Goal: Use online tool/utility

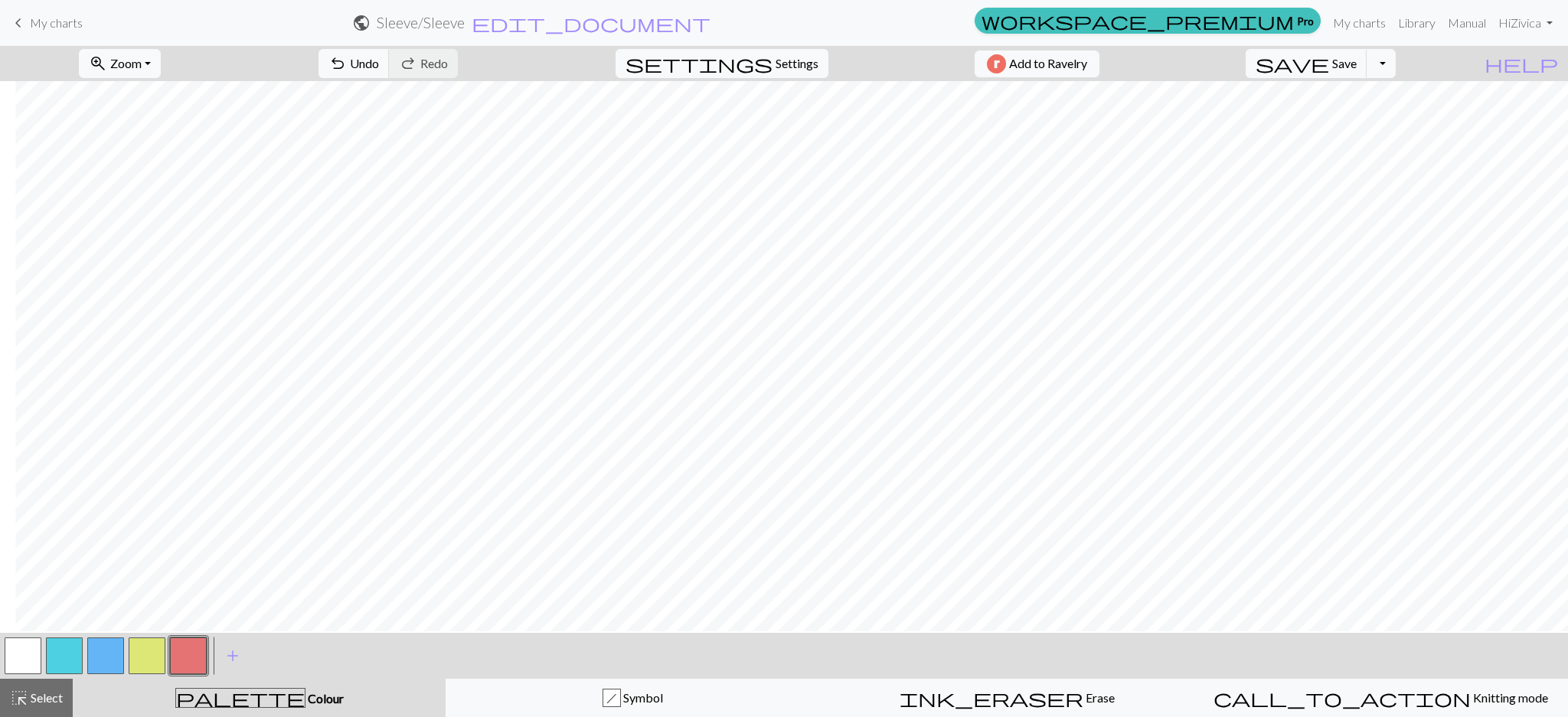
scroll to position [2302, 140]
click at [61, 657] on button "button" at bounding box center [64, 656] width 37 height 37
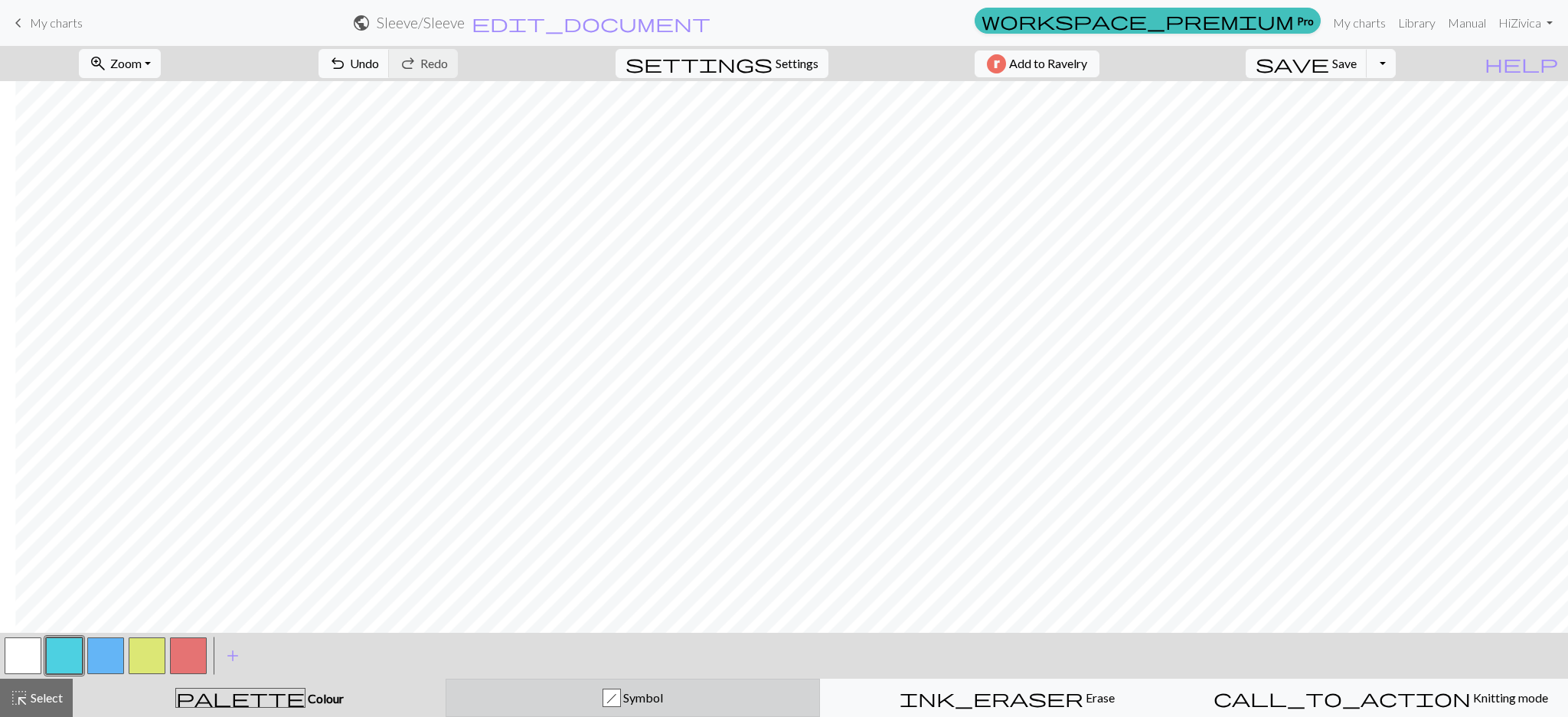
click at [655, 690] on div "h Symbol" at bounding box center [632, 698] width 354 height 18
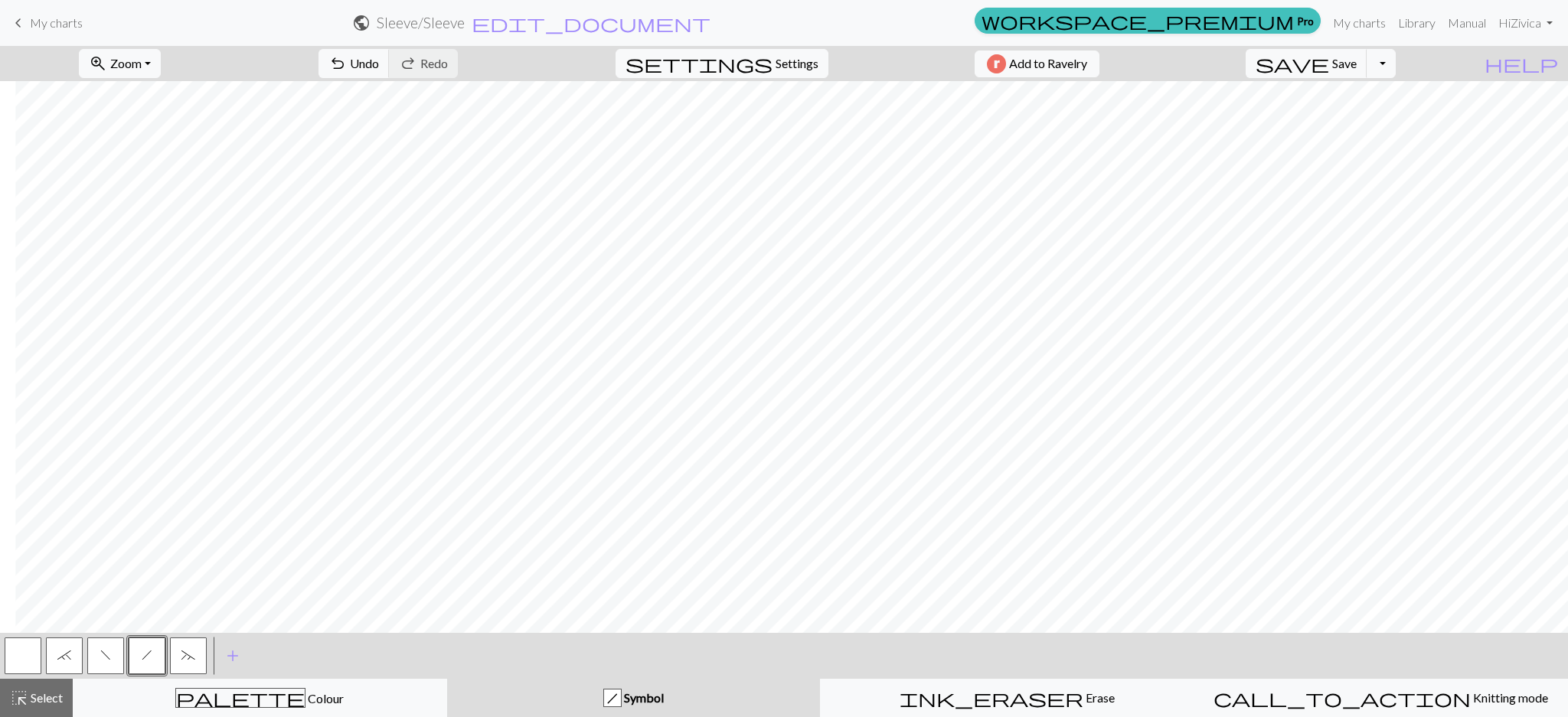
click at [63, 653] on span "`" at bounding box center [64, 655] width 14 height 13
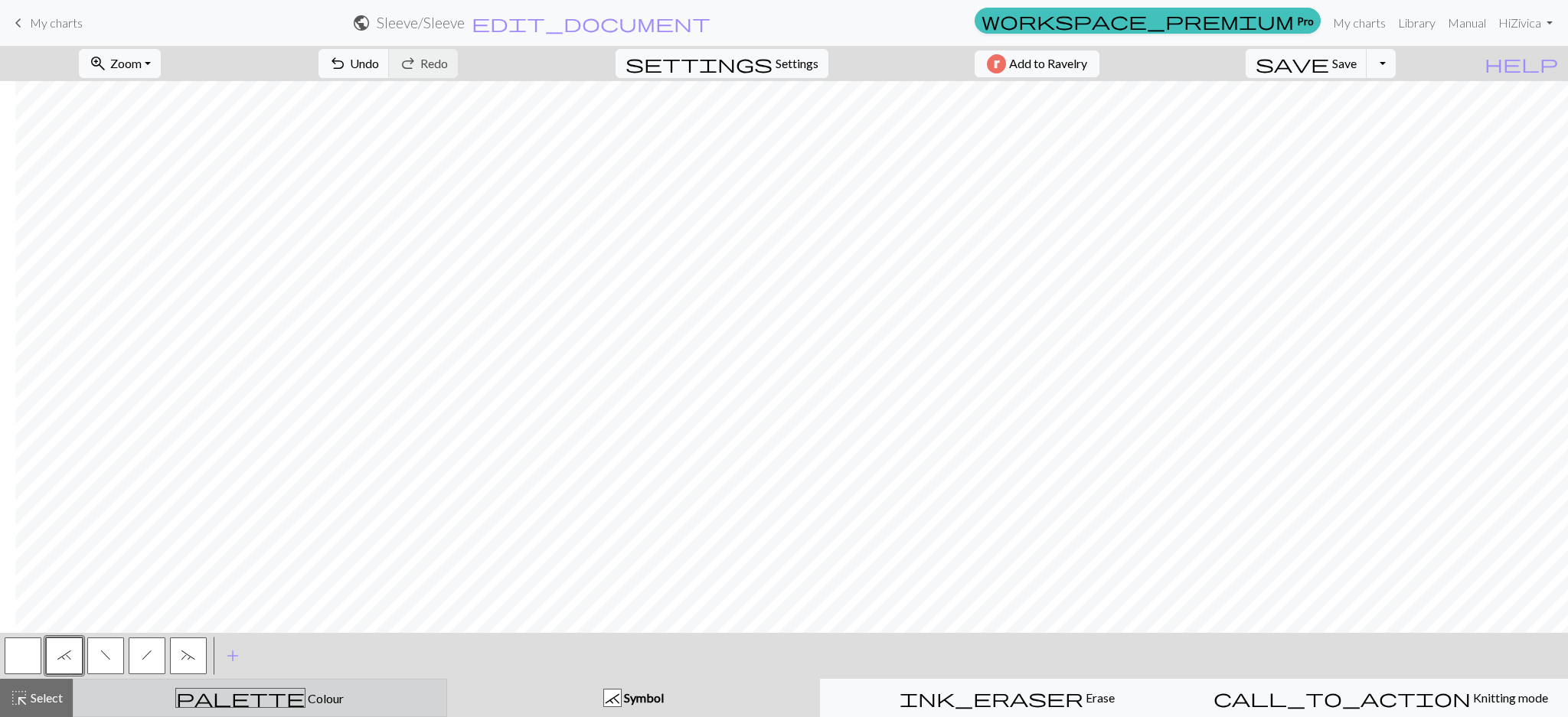
click at [317, 709] on button "palette Colour Colour" at bounding box center [260, 698] width 375 height 38
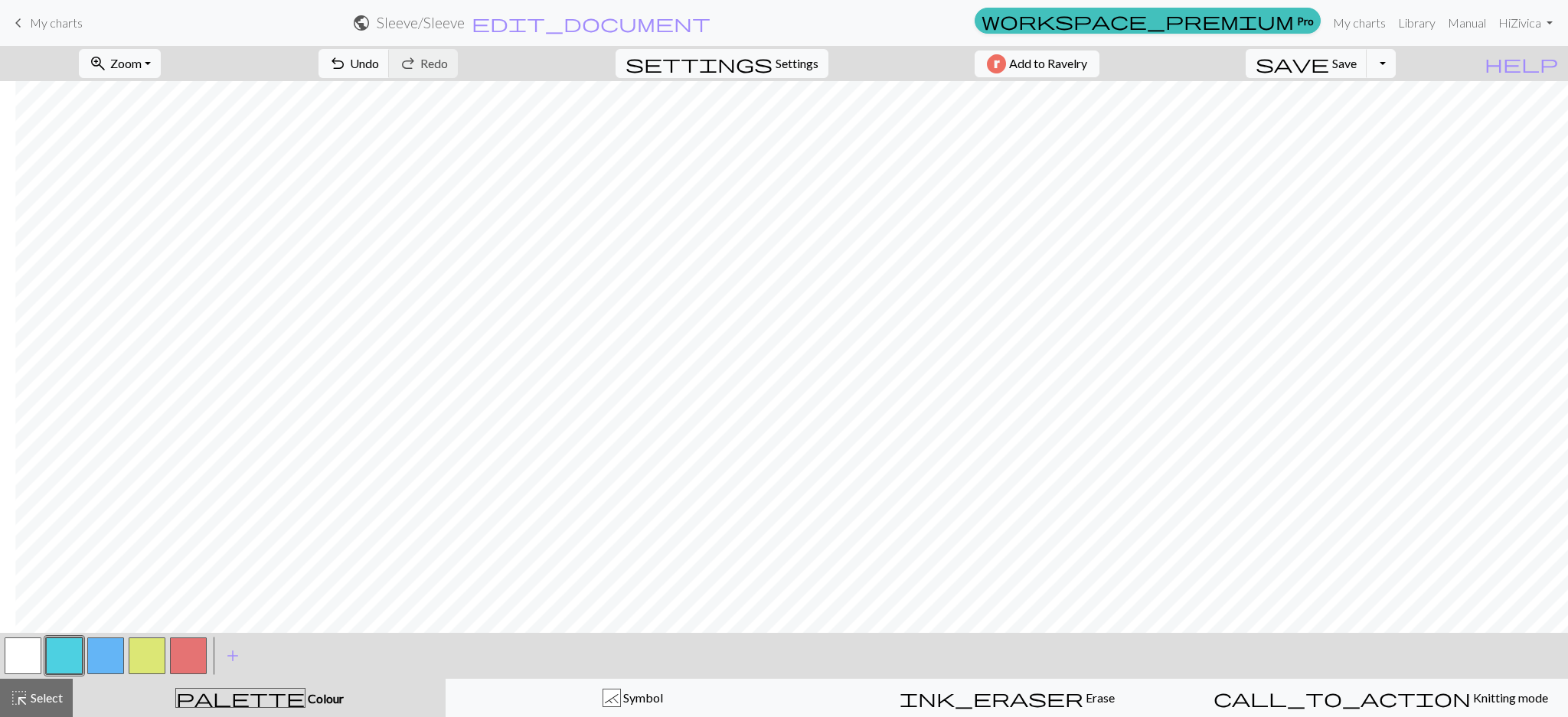
click at [190, 646] on button "button" at bounding box center [188, 656] width 37 height 37
click at [24, 656] on button "button" at bounding box center [23, 656] width 37 height 37
click at [104, 647] on button "button" at bounding box center [106, 656] width 37 height 37
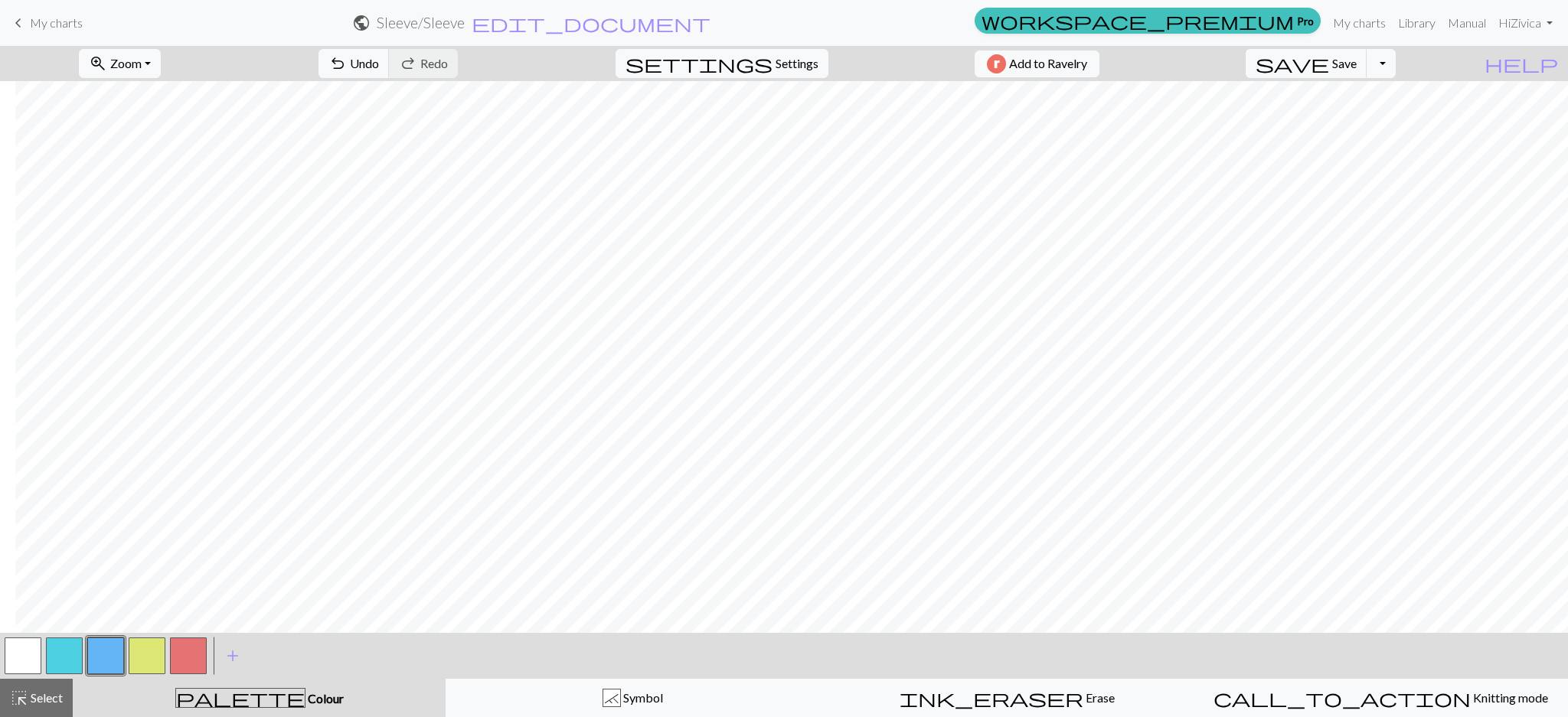
click at [33, 660] on button "button" at bounding box center [23, 656] width 37 height 37
click at [112, 647] on button "button" at bounding box center [106, 656] width 37 height 37
click at [191, 661] on button "button" at bounding box center [188, 656] width 37 height 37
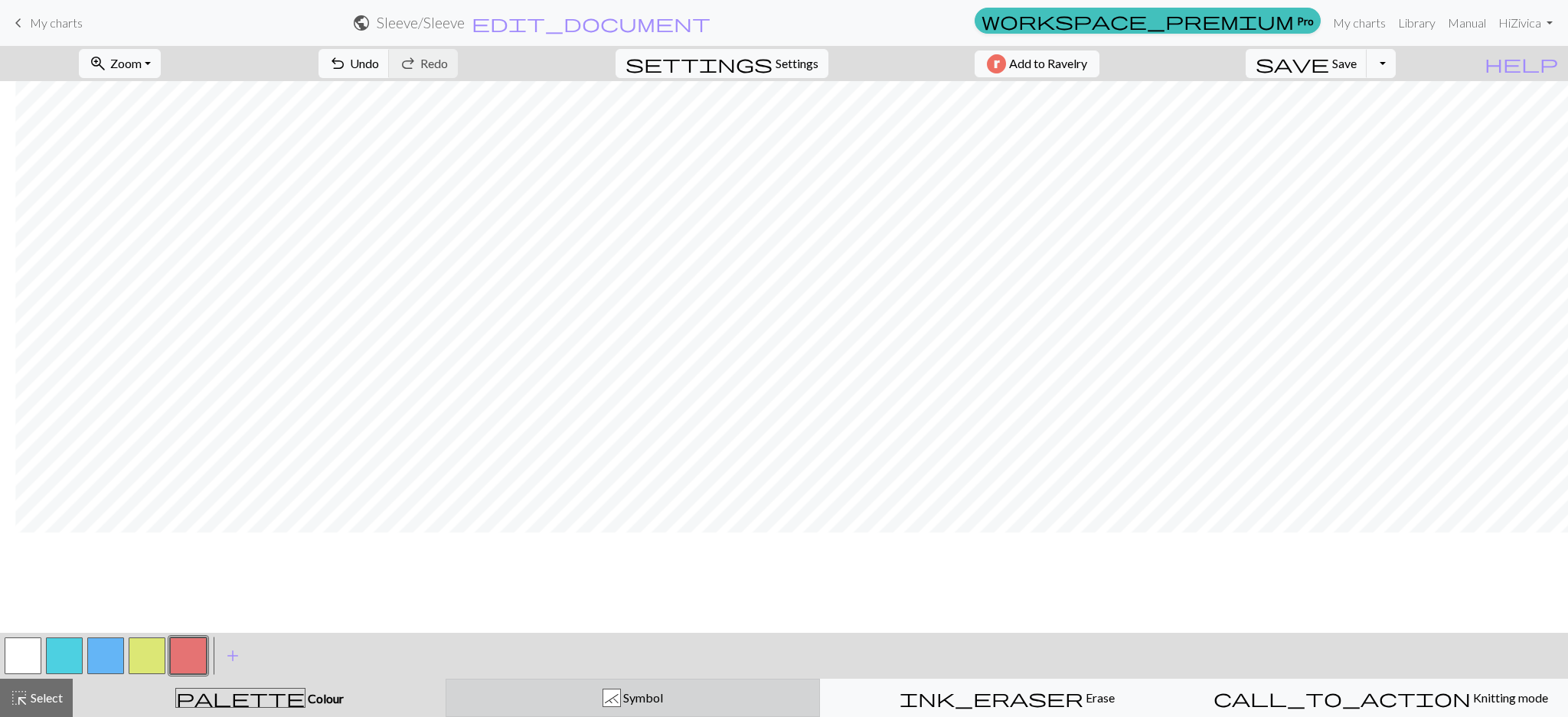
scroll to position [2287, 140]
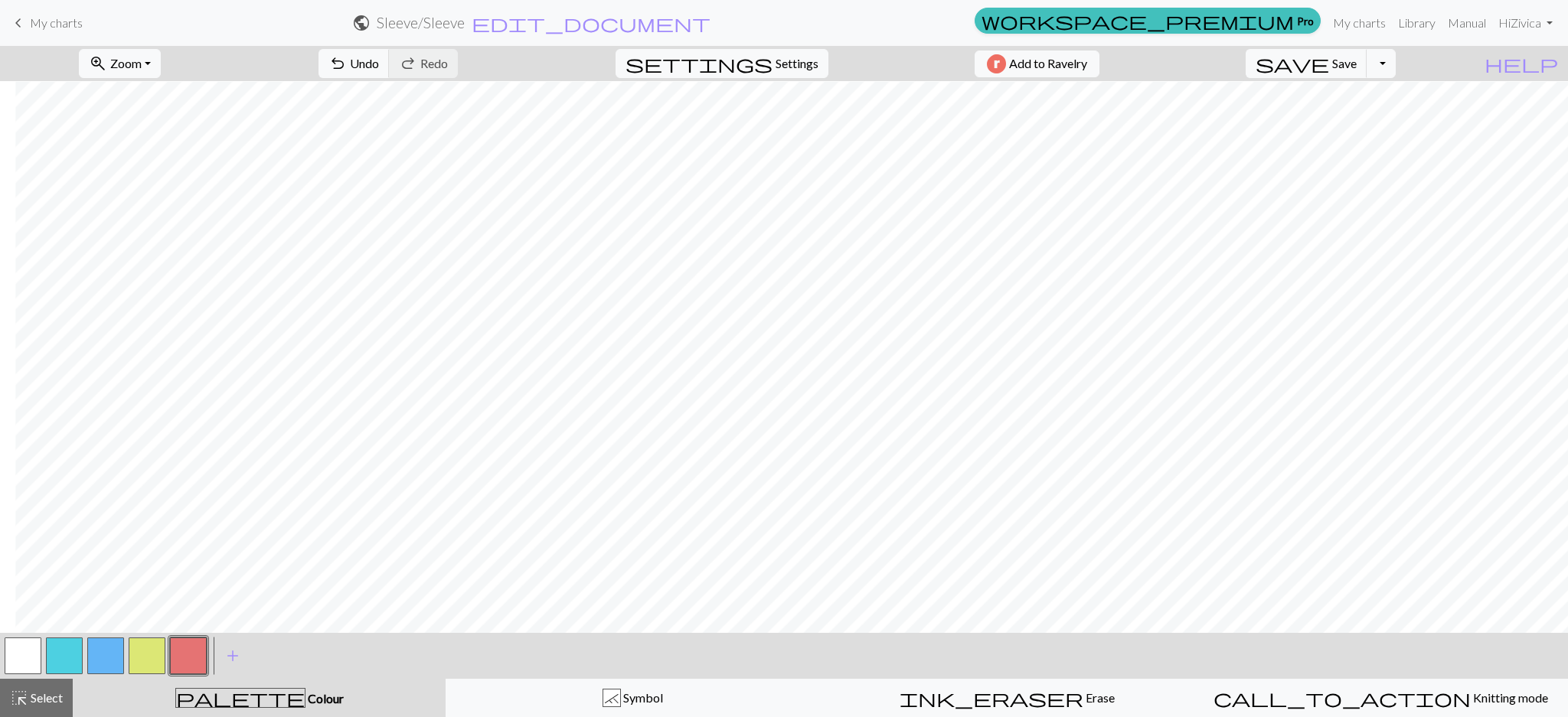
click at [27, 659] on button "button" at bounding box center [23, 656] width 37 height 37
click at [108, 650] on button "button" at bounding box center [106, 656] width 37 height 37
click at [346, 60] on span "undo" at bounding box center [337, 63] width 18 height 21
click at [23, 654] on button "button" at bounding box center [23, 656] width 37 height 37
click at [96, 656] on button "button" at bounding box center [106, 656] width 37 height 37
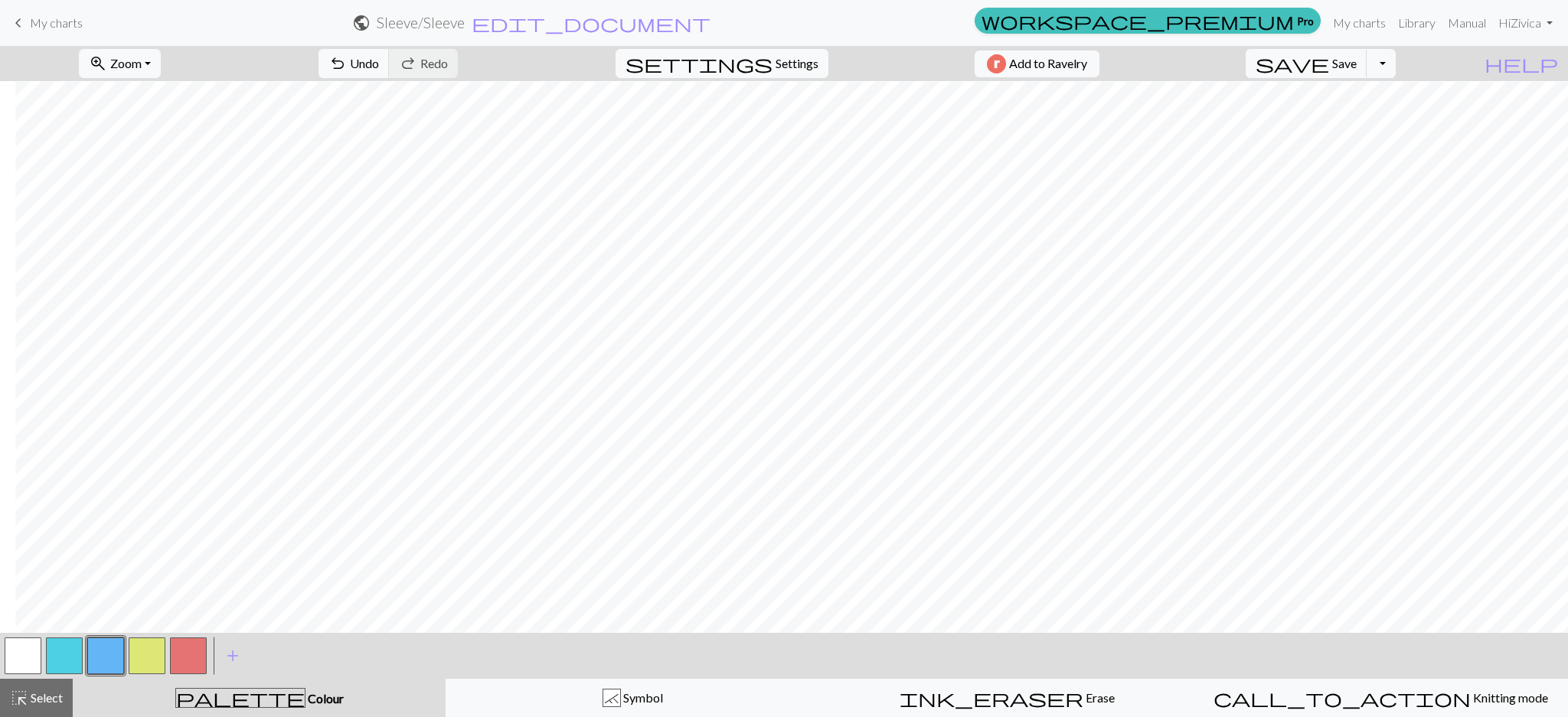
click at [15, 668] on button "button" at bounding box center [23, 656] width 37 height 37
click at [114, 644] on button "button" at bounding box center [106, 656] width 37 height 37
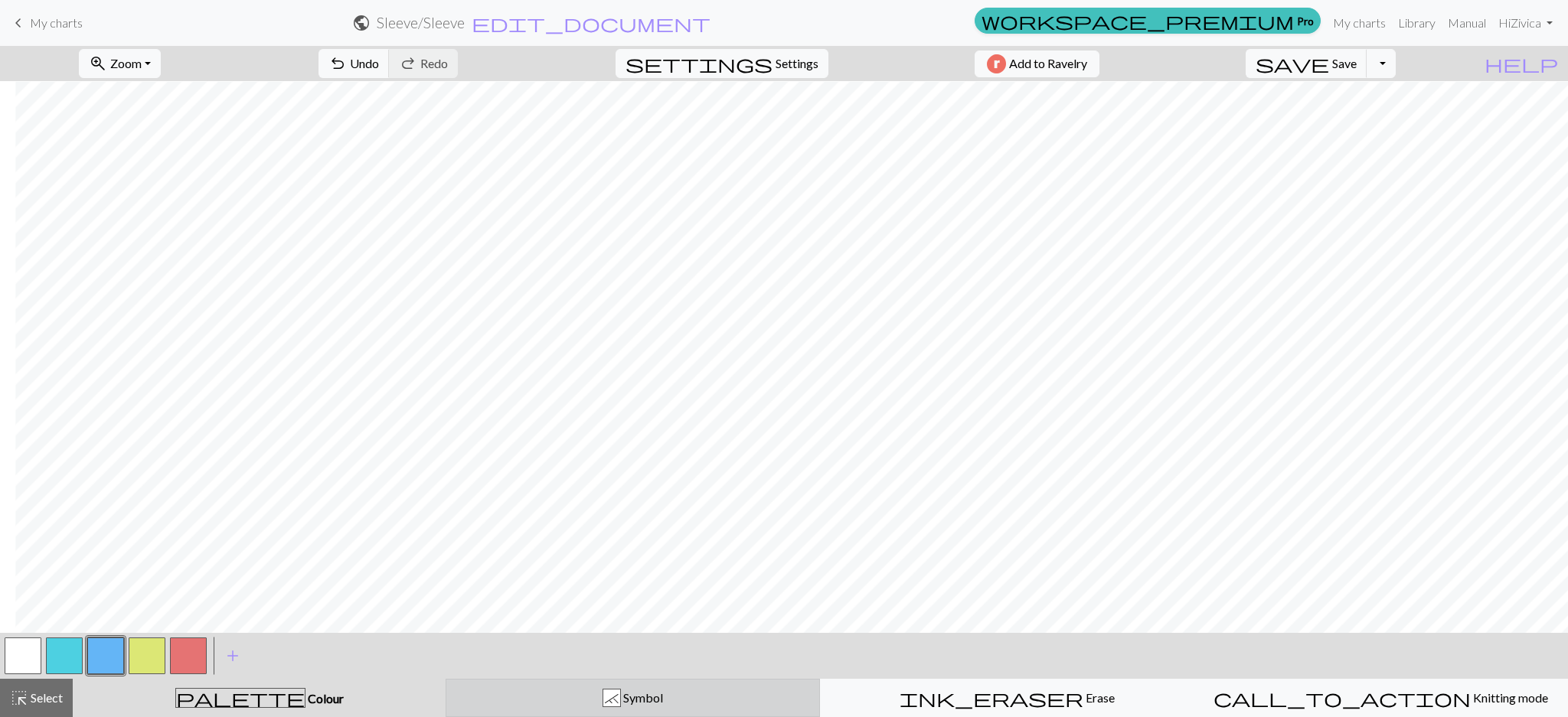
click at [523, 692] on div "` Symbol" at bounding box center [632, 698] width 354 height 18
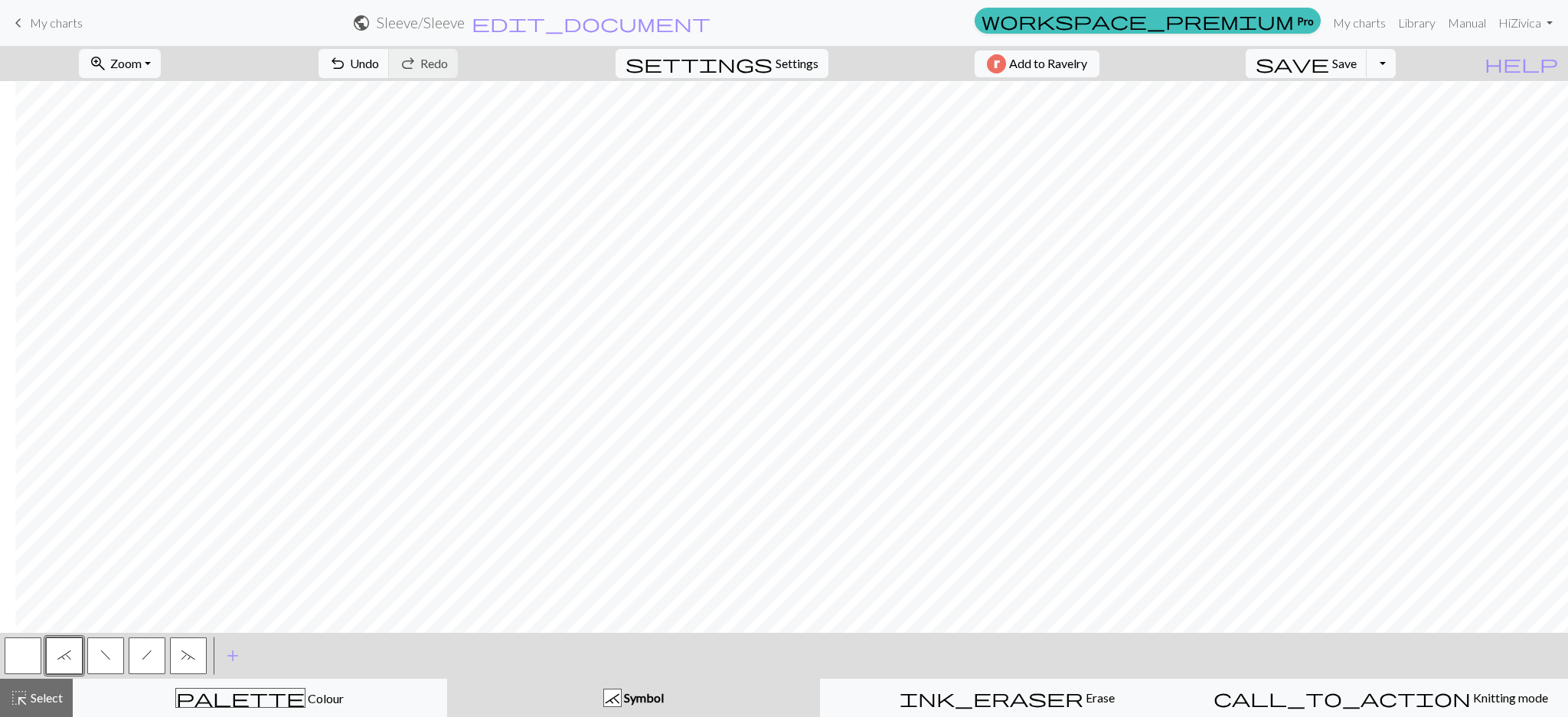
click at [27, 652] on button "button" at bounding box center [23, 656] width 37 height 37
click at [135, 661] on button "h" at bounding box center [147, 656] width 37 height 37
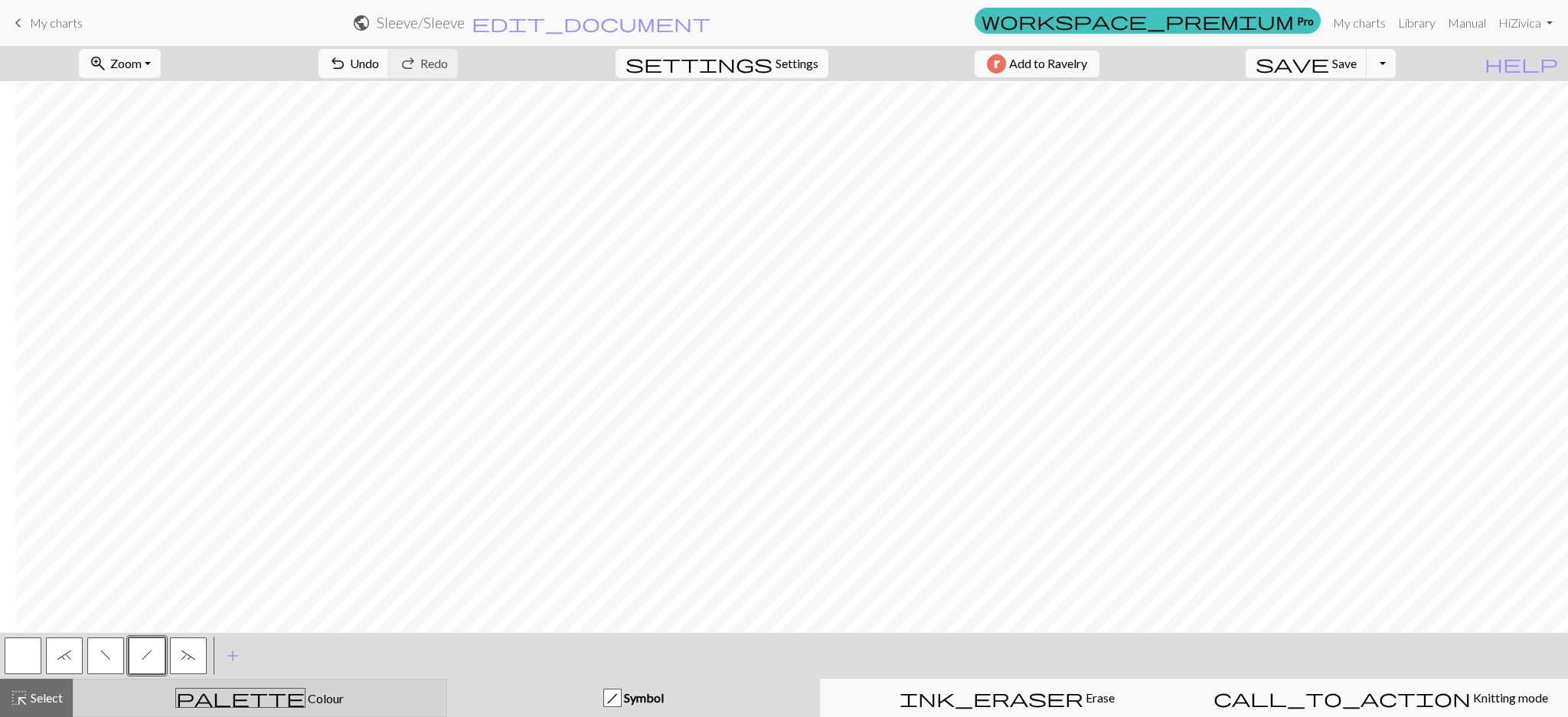
click at [306, 692] on span "Colour" at bounding box center [324, 698] width 38 height 15
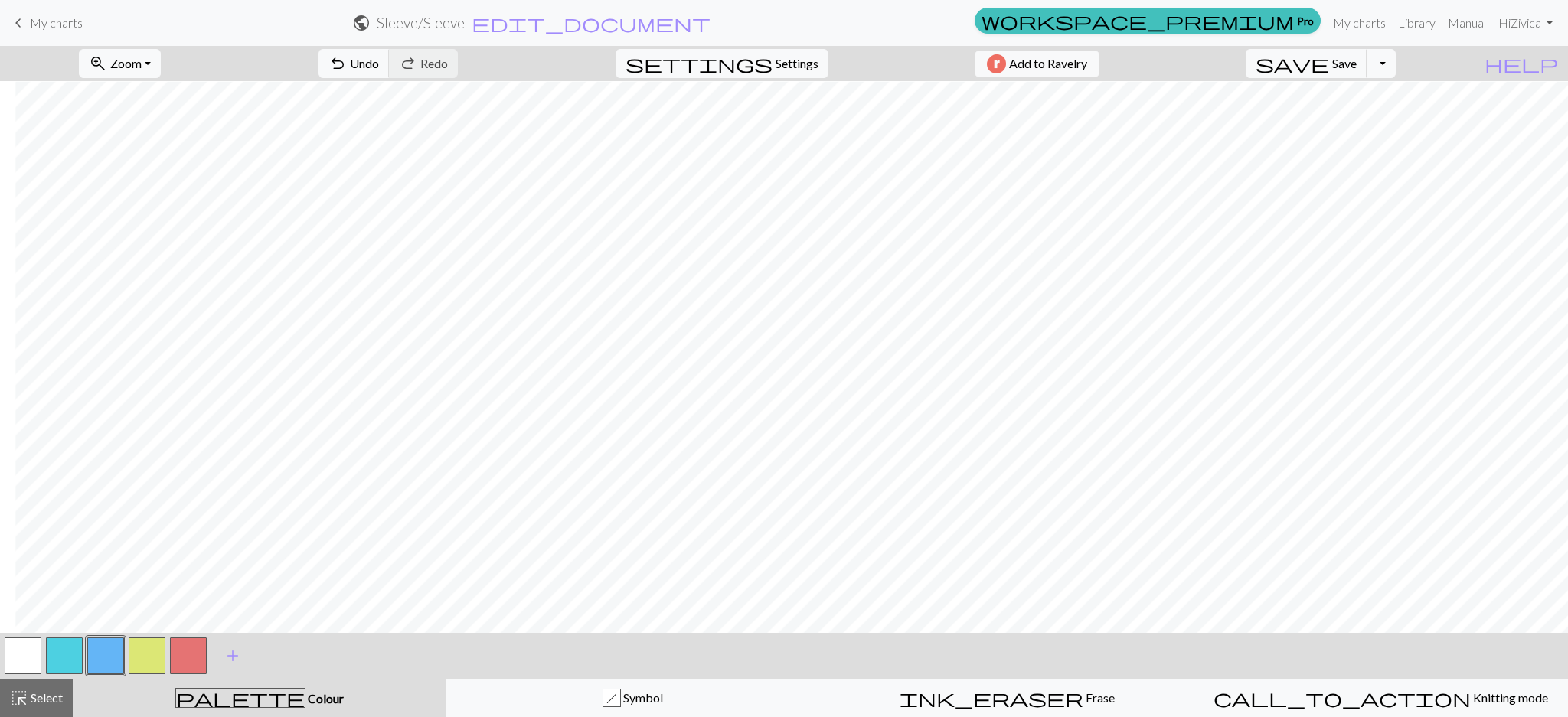
click at [147, 668] on button "button" at bounding box center [147, 656] width 37 height 37
click at [20, 652] on button "button" at bounding box center [23, 656] width 37 height 37
click at [153, 660] on button "button" at bounding box center [147, 656] width 37 height 37
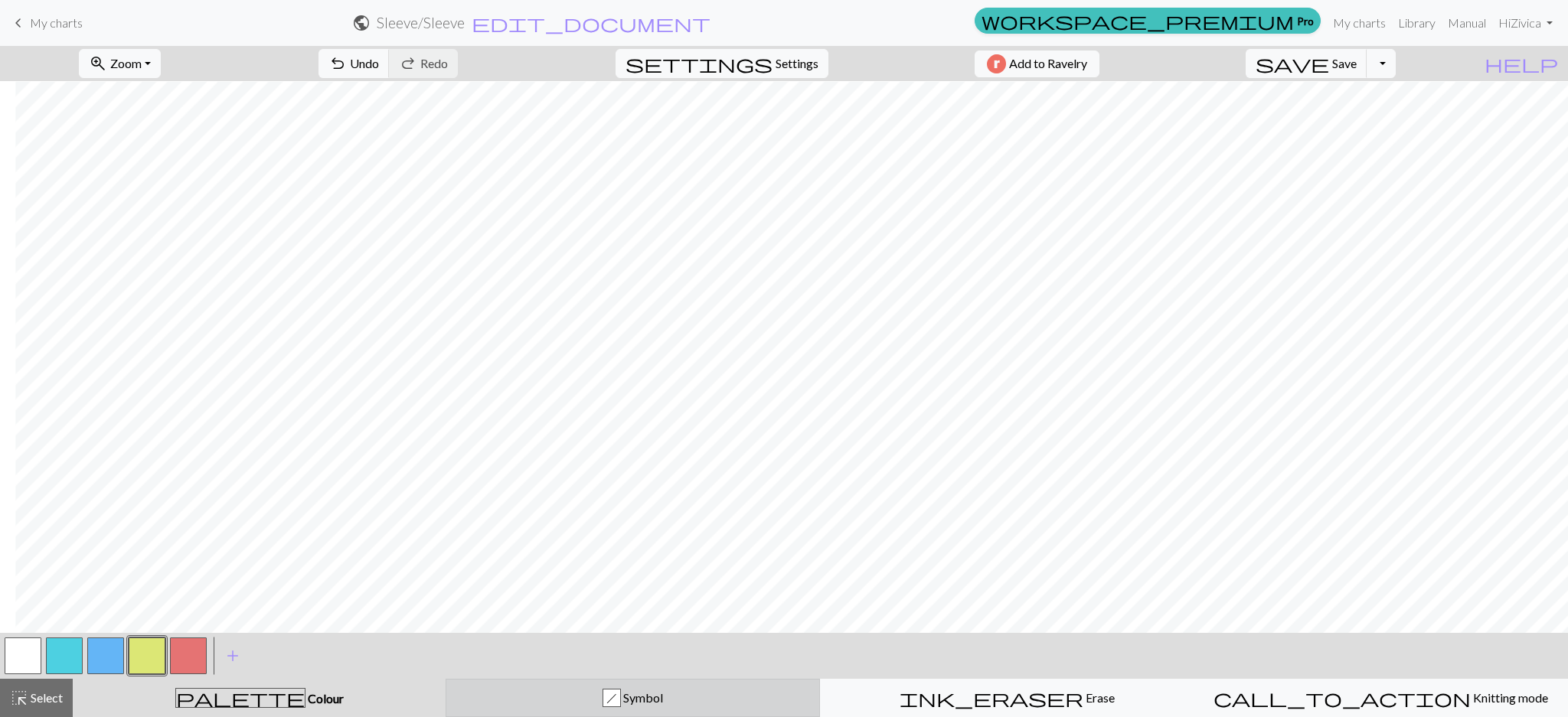
click at [625, 705] on span "Symbol" at bounding box center [641, 698] width 42 height 15
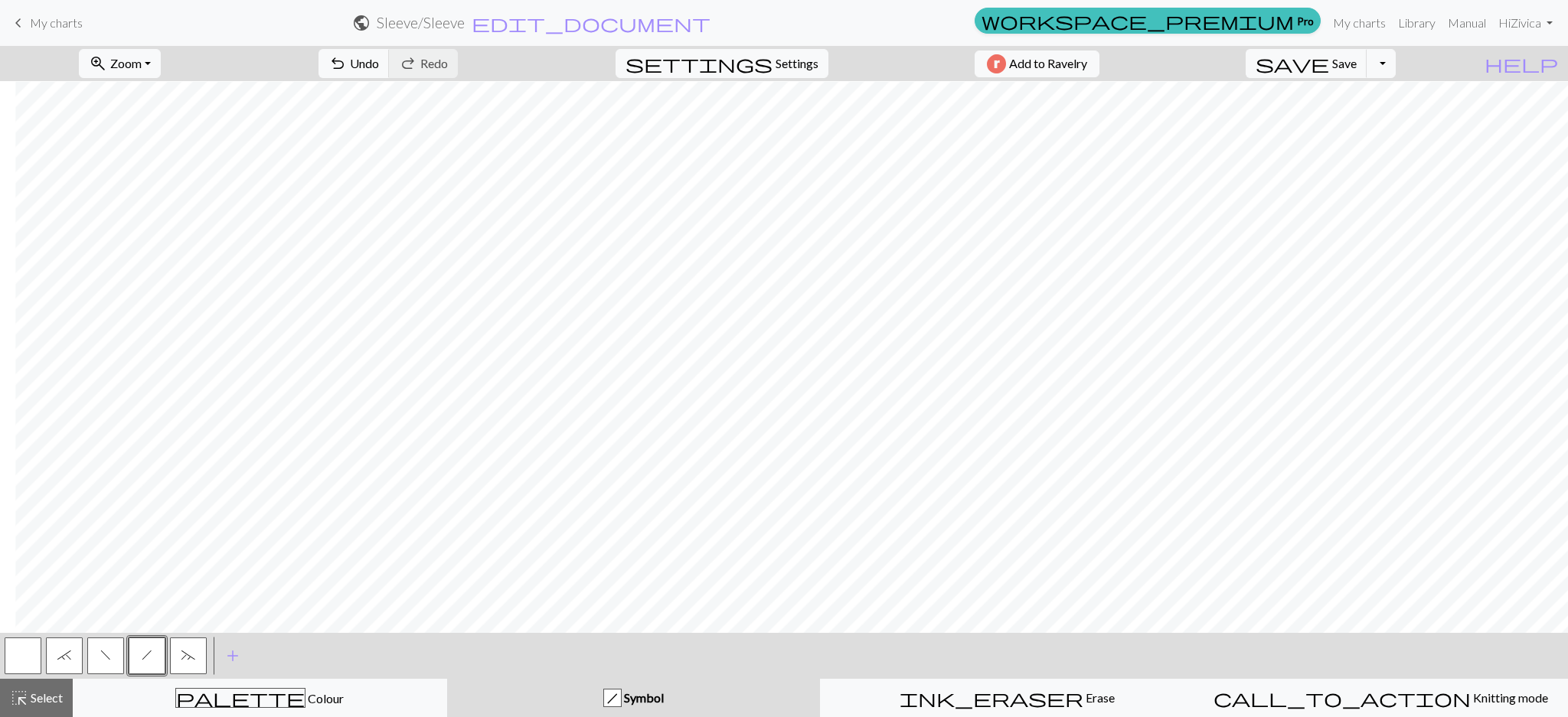
click at [25, 657] on button "button" at bounding box center [23, 656] width 37 height 37
click at [114, 666] on button "f" at bounding box center [106, 656] width 37 height 37
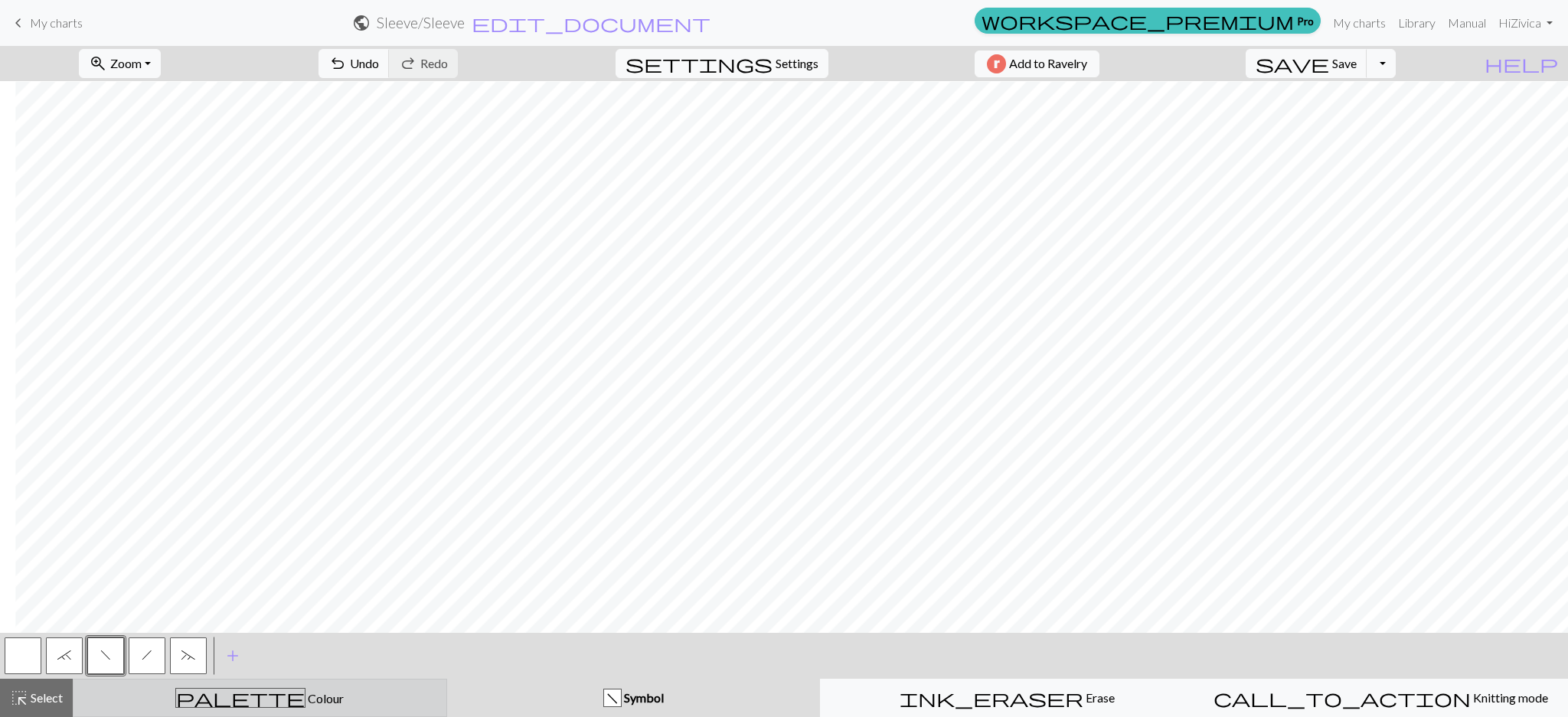
click at [295, 689] on div "palette Colour Colour" at bounding box center [259, 698] width 354 height 20
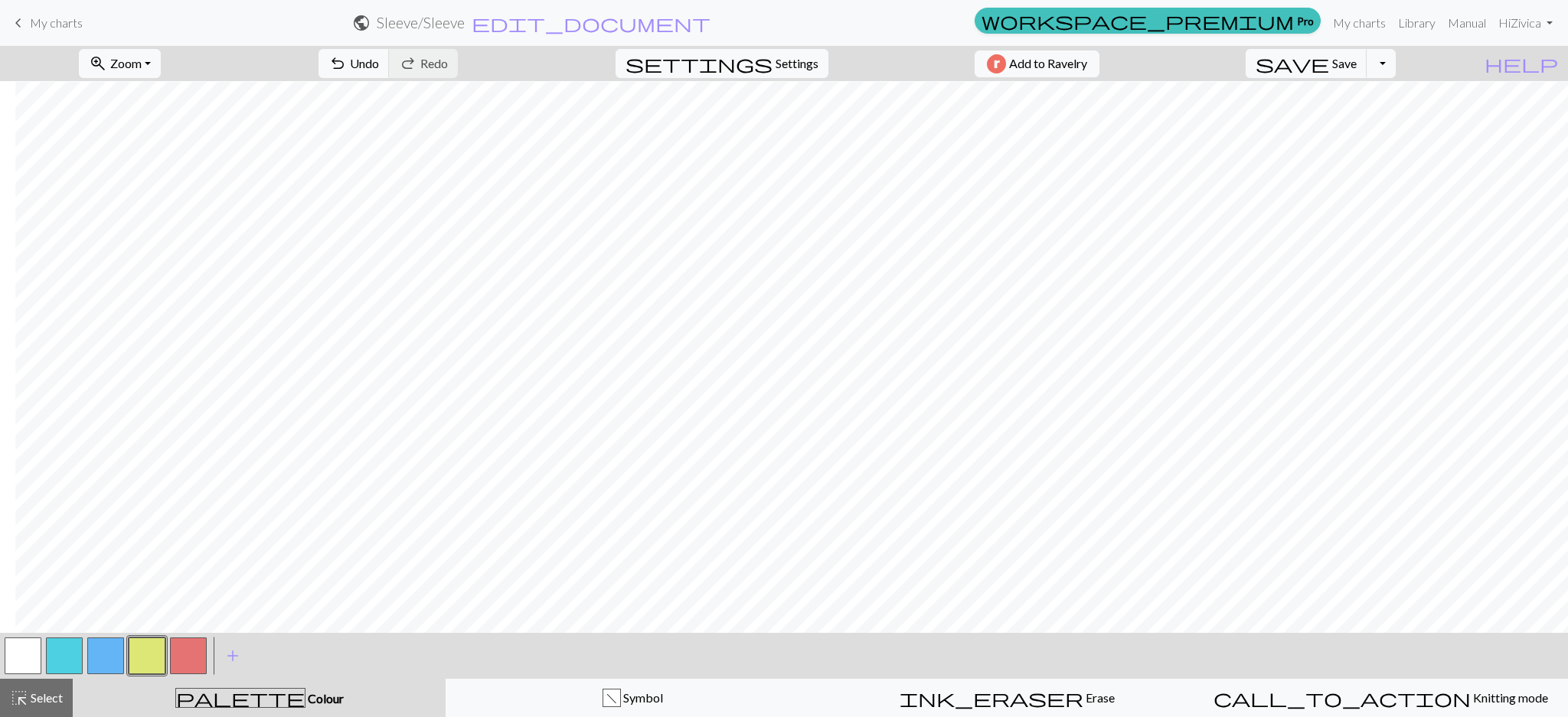
click at [109, 643] on button "button" at bounding box center [106, 656] width 37 height 37
click at [54, 663] on button "button" at bounding box center [64, 656] width 37 height 37
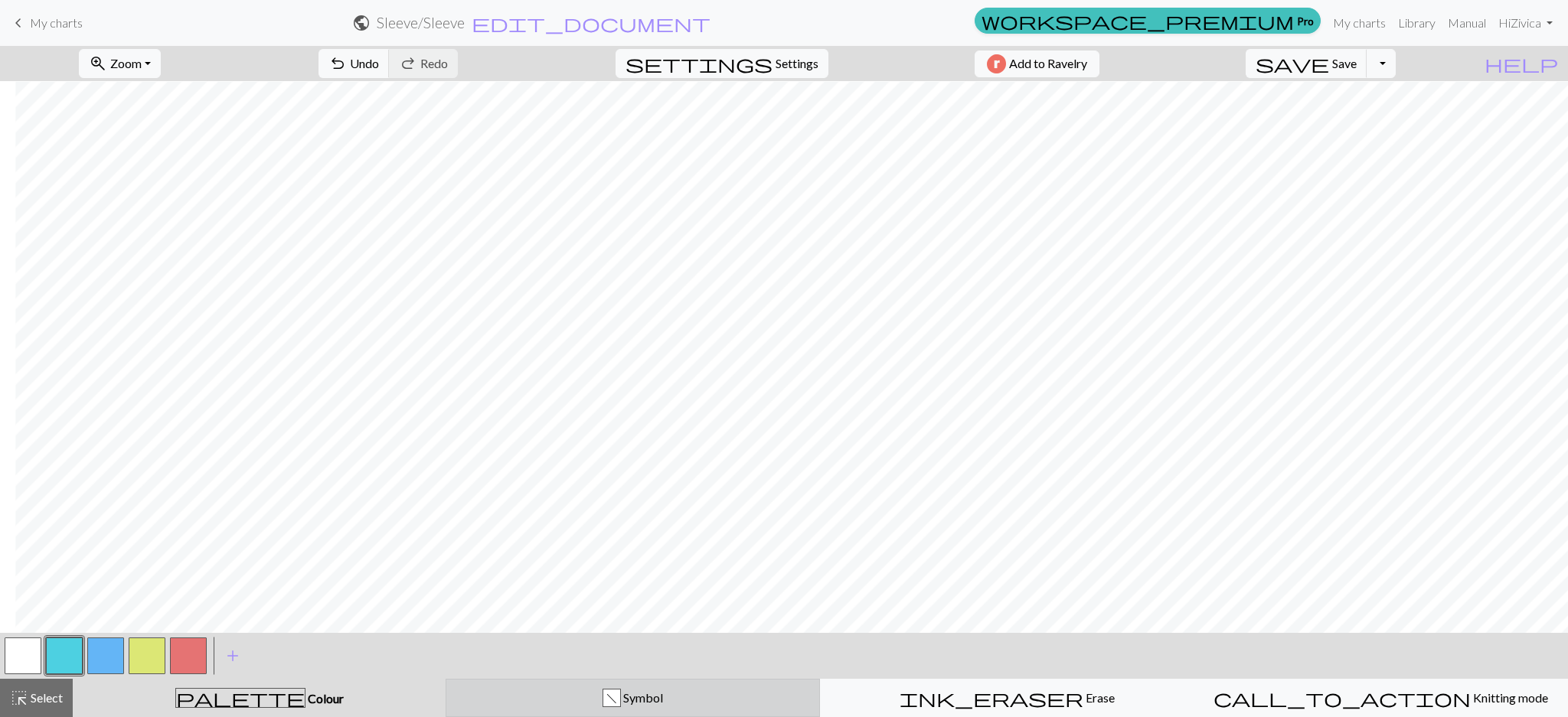
click at [499, 692] on div "f Symbol" at bounding box center [632, 698] width 354 height 18
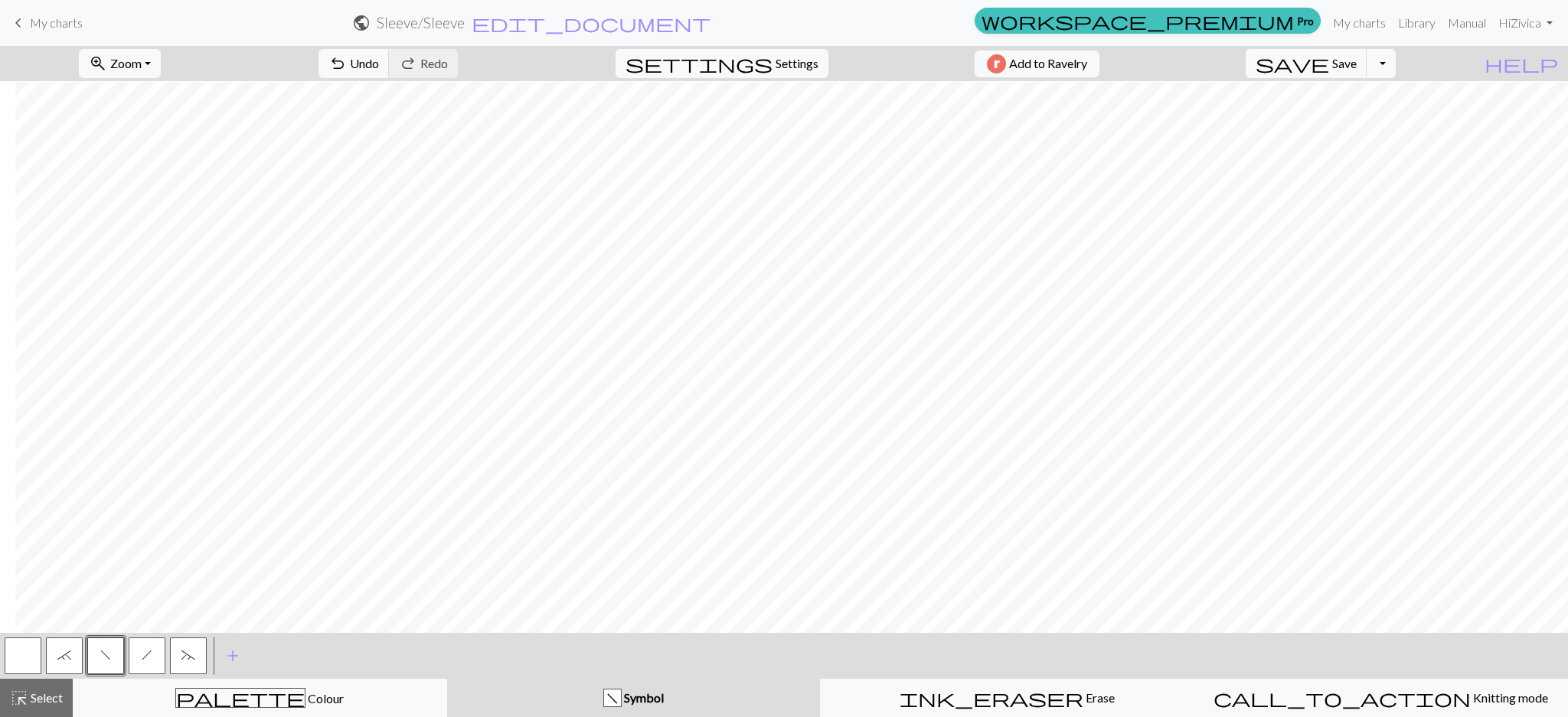
click at [60, 652] on span "`" at bounding box center [64, 655] width 14 height 13
click at [100, 654] on button "f" at bounding box center [106, 656] width 37 height 37
click at [149, 663] on button "h" at bounding box center [147, 656] width 37 height 37
click at [379, 67] on span "Undo" at bounding box center [365, 63] width 29 height 15
click at [111, 648] on button "f" at bounding box center [106, 656] width 37 height 37
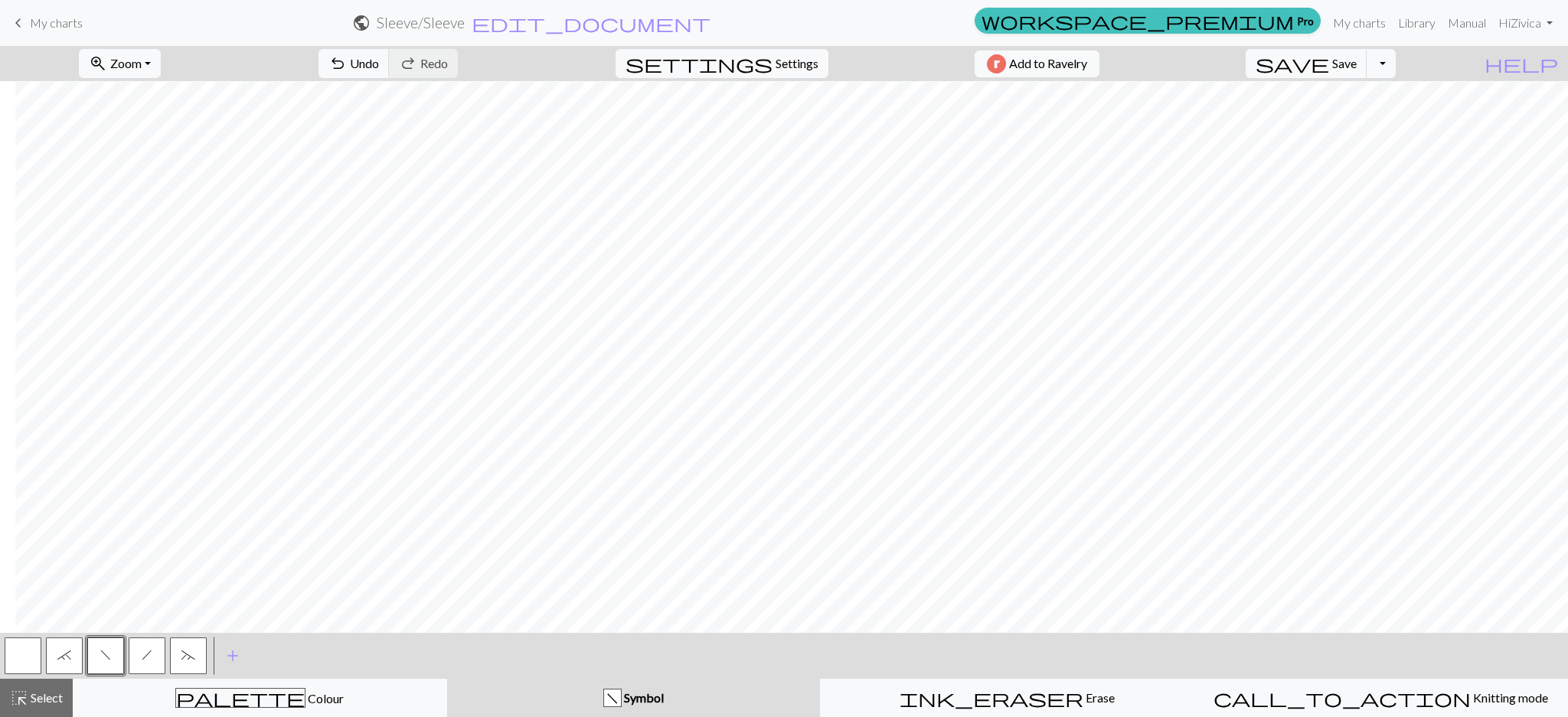
click at [155, 645] on button "h" at bounding box center [147, 656] width 37 height 37
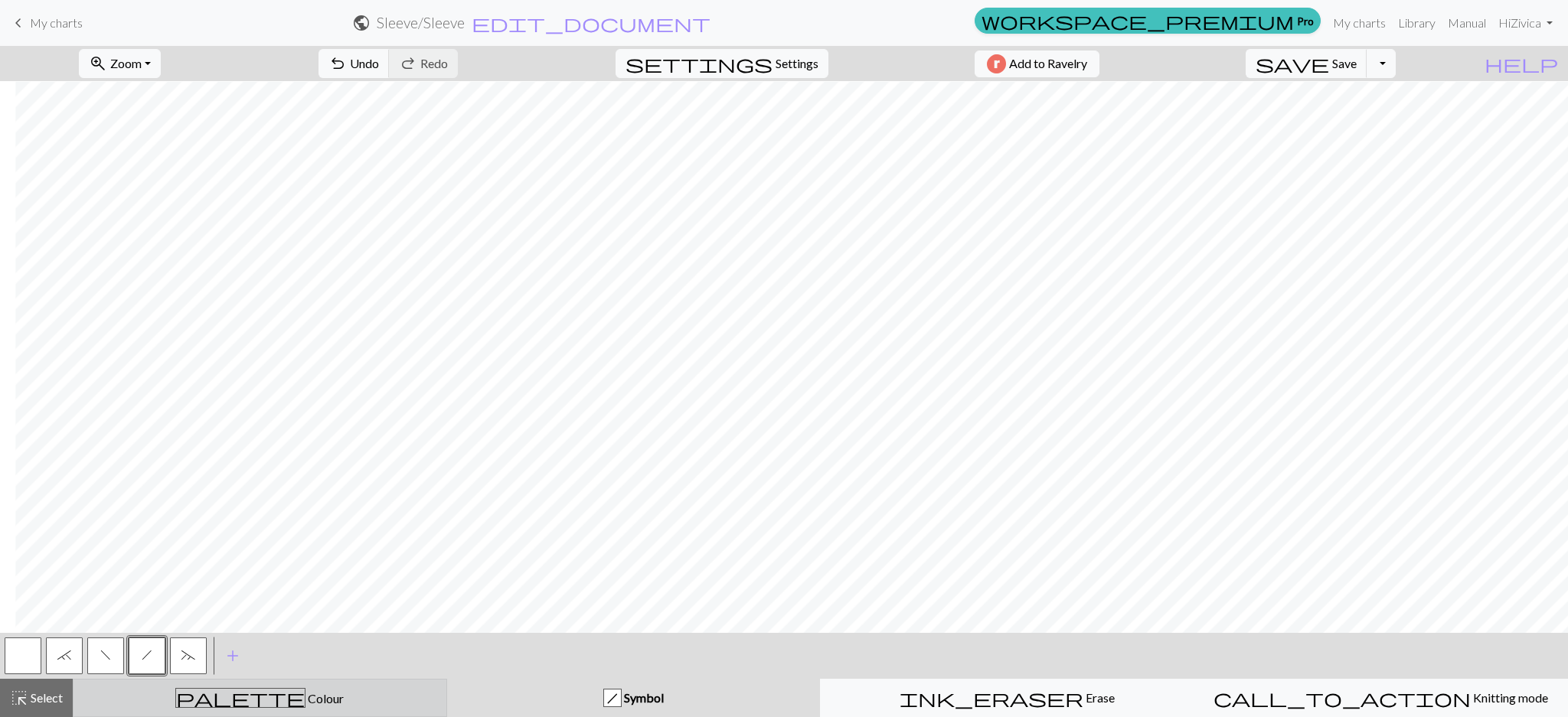
click at [347, 691] on div "palette Colour Colour" at bounding box center [259, 698] width 354 height 20
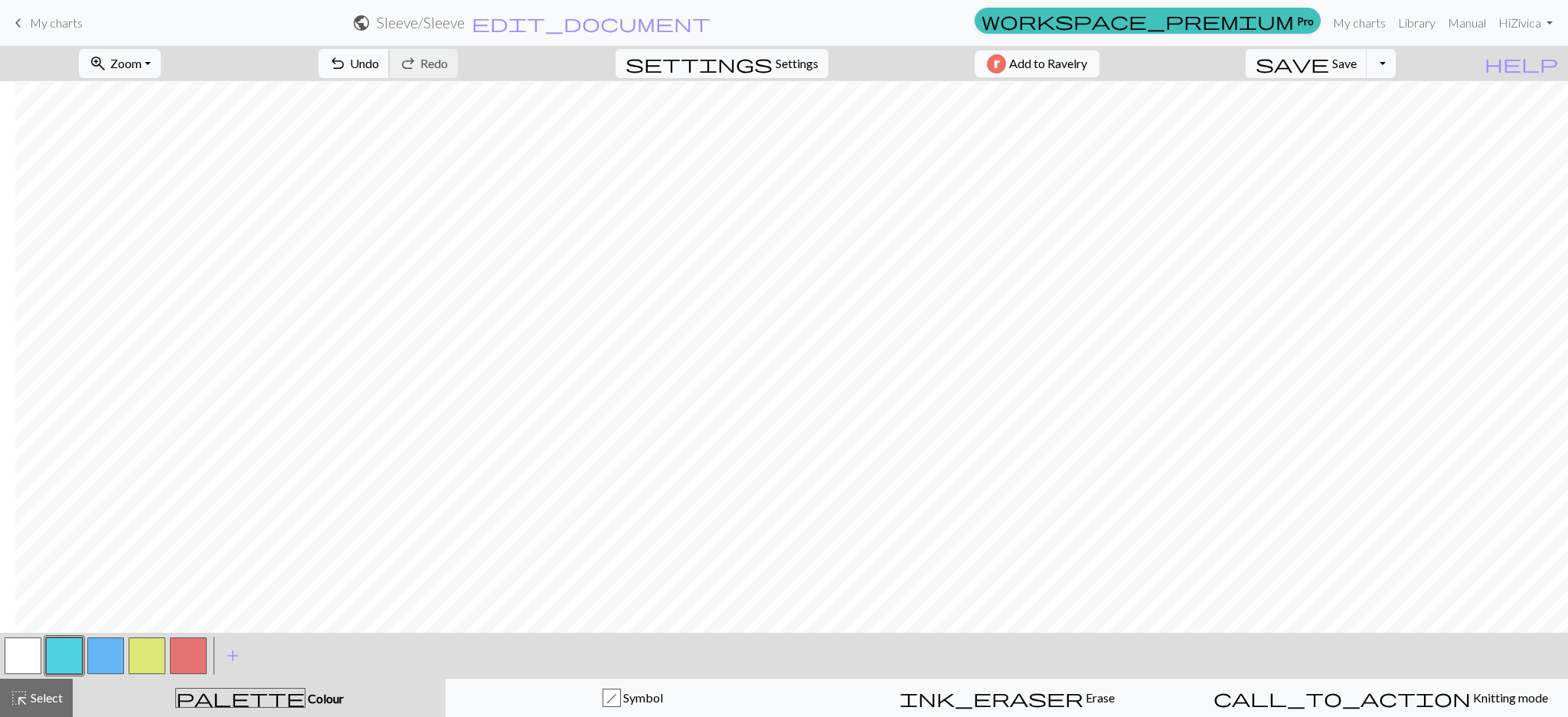
click at [379, 66] on span "Undo" at bounding box center [365, 63] width 29 height 15
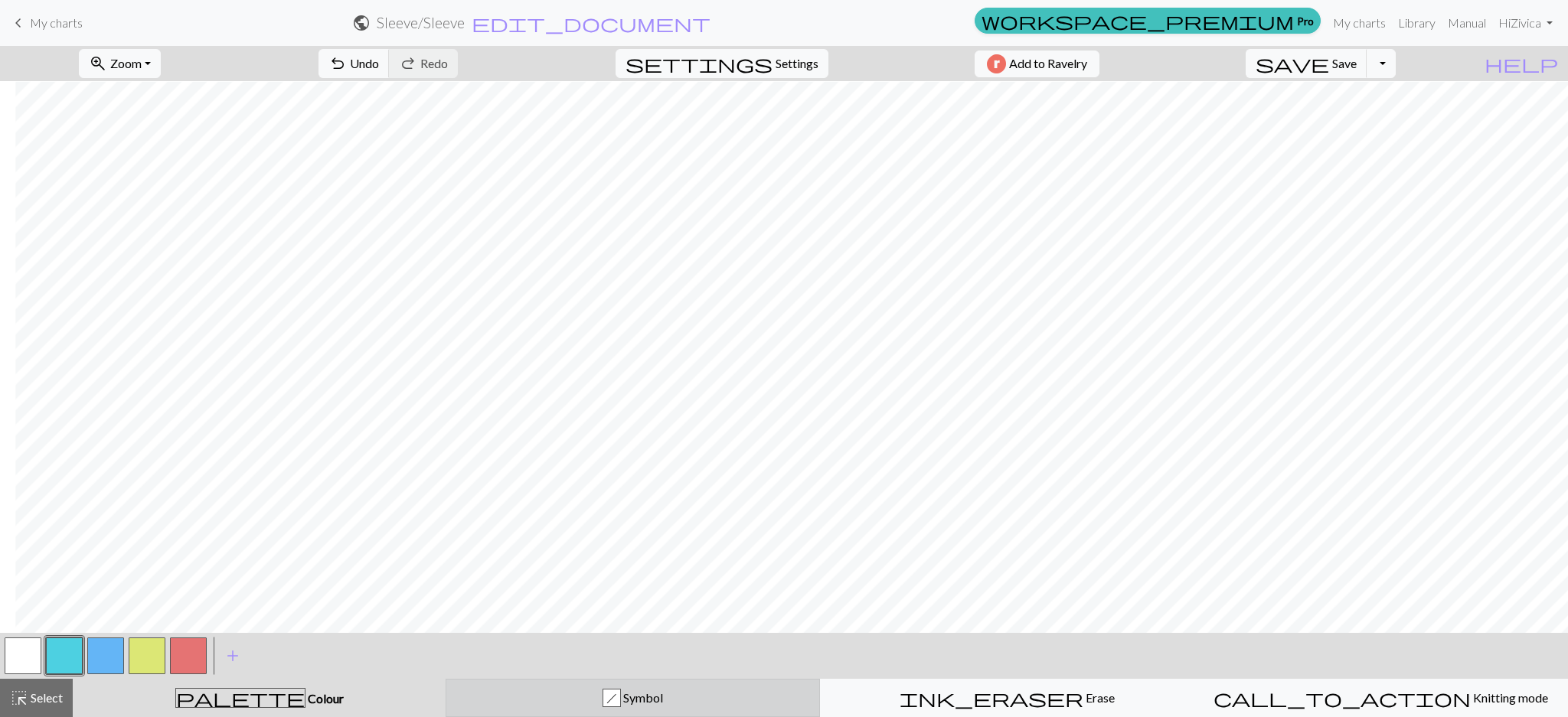
click at [553, 711] on button "h Symbol" at bounding box center [633, 698] width 375 height 38
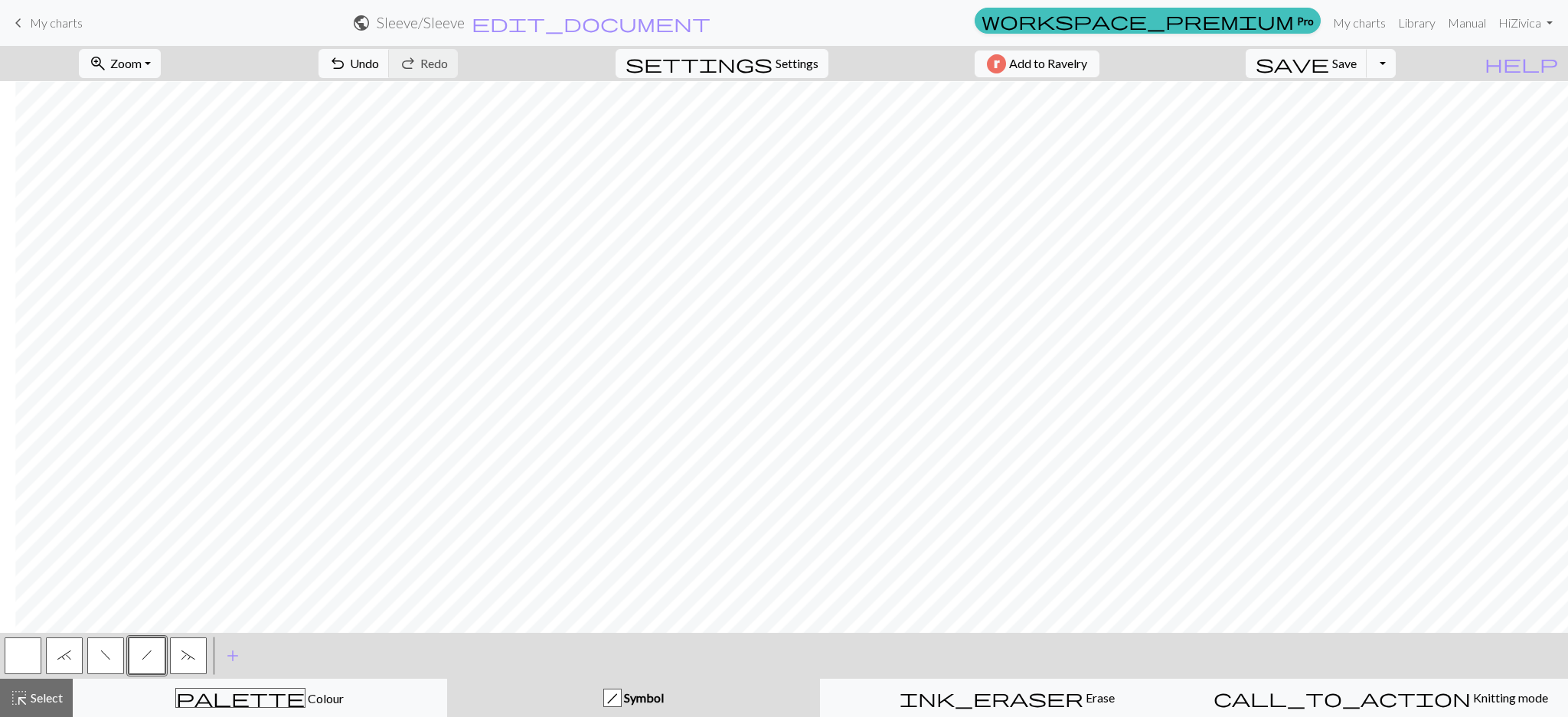
click at [170, 655] on button "~" at bounding box center [188, 656] width 37 height 37
